Goal: Navigation & Orientation: Find specific page/section

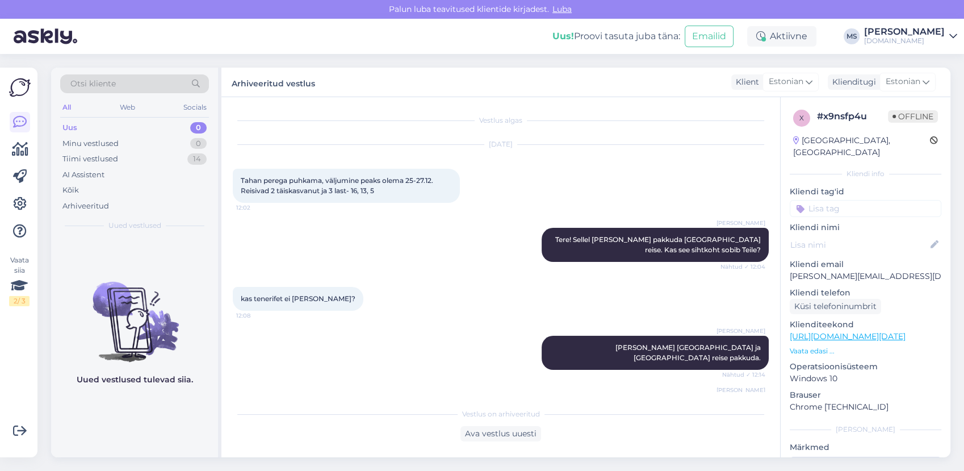
scroll to position [331, 0]
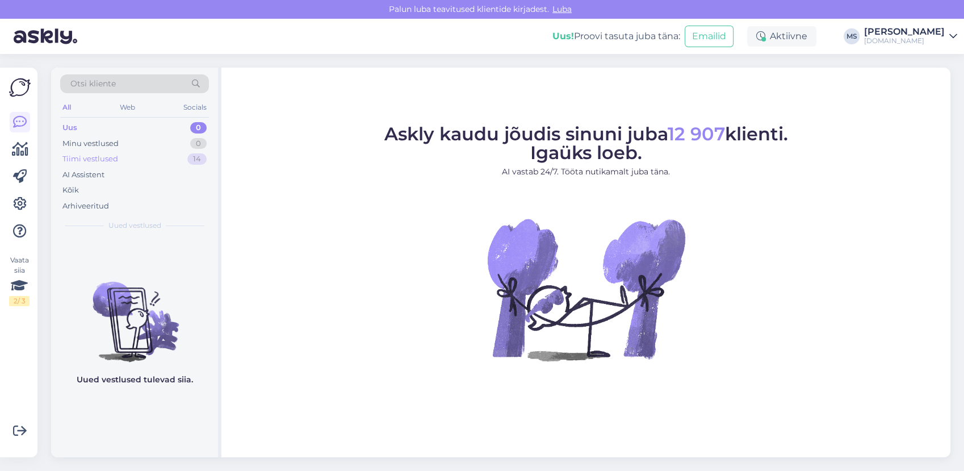
click at [107, 151] on div "Tiimi vestlused 14" at bounding box center [134, 159] width 149 height 16
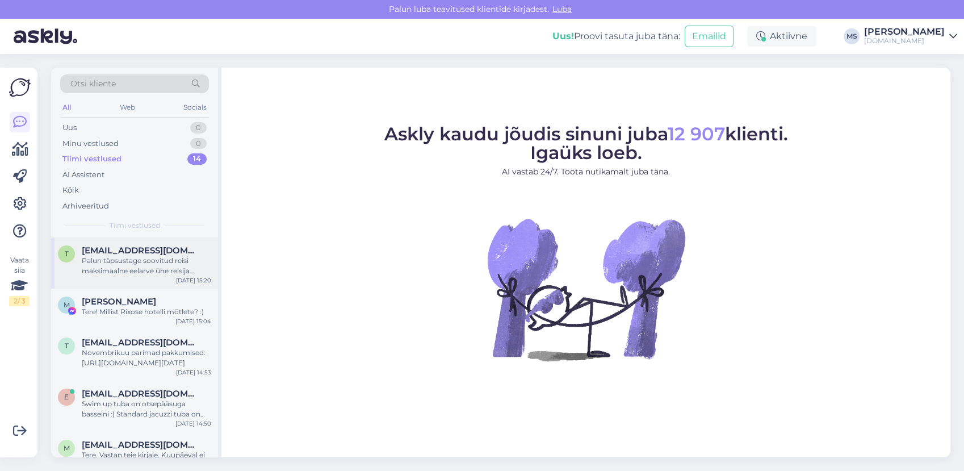
click at [135, 246] on span "tiina.imelik@gmail.com" at bounding box center [141, 250] width 118 height 10
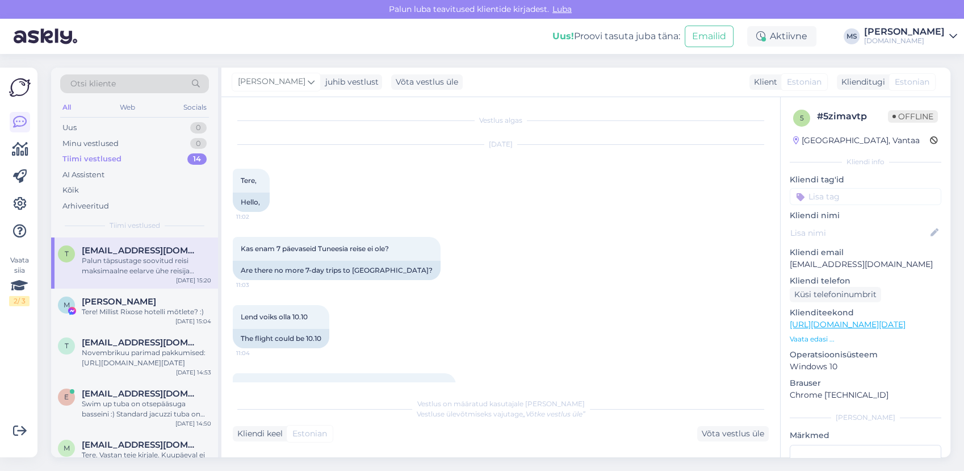
scroll to position [1386, 0]
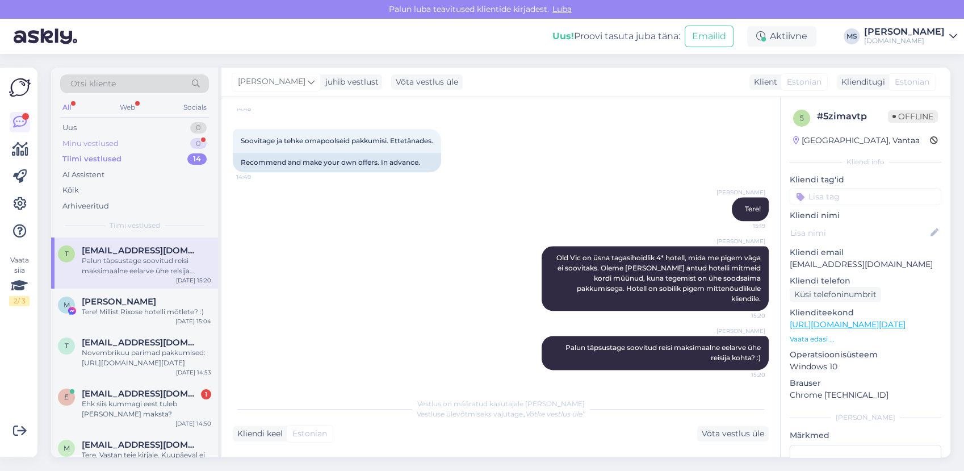
click at [117, 137] on div "Minu vestlused 0" at bounding box center [134, 144] width 149 height 16
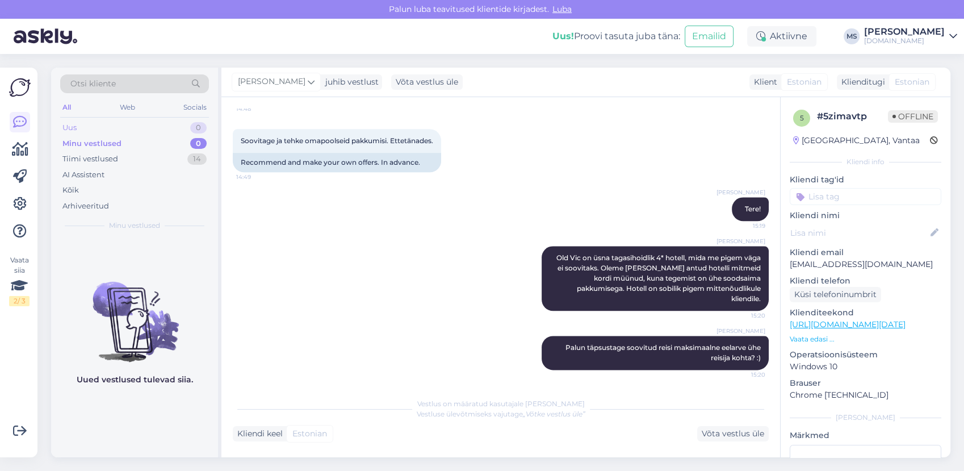
click at [117, 126] on div "Uus 0" at bounding box center [134, 128] width 149 height 16
